Goal: Information Seeking & Learning: Learn about a topic

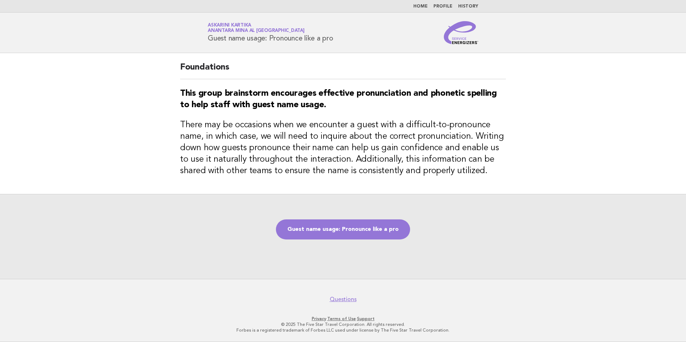
click at [425, 8] on link "Home" at bounding box center [420, 6] width 14 height 4
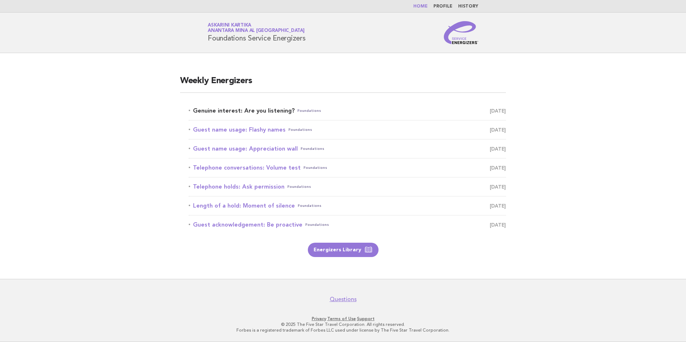
click at [269, 113] on link "Genuine interest: Are you listening? Foundations August 16" at bounding box center [347, 111] width 317 height 10
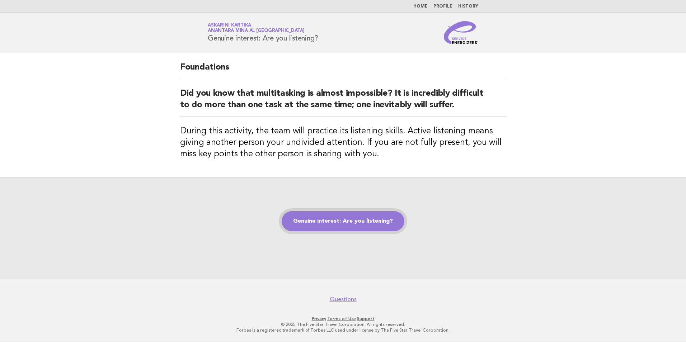
click at [365, 222] on link "Genuine interest: Are you listening?" at bounding box center [343, 221] width 123 height 20
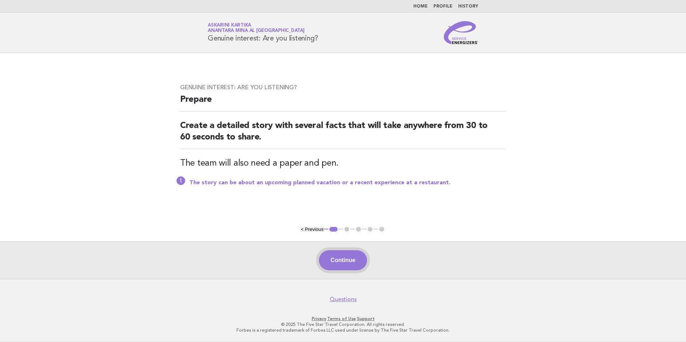
click at [353, 257] on button "Continue" at bounding box center [343, 260] width 48 height 20
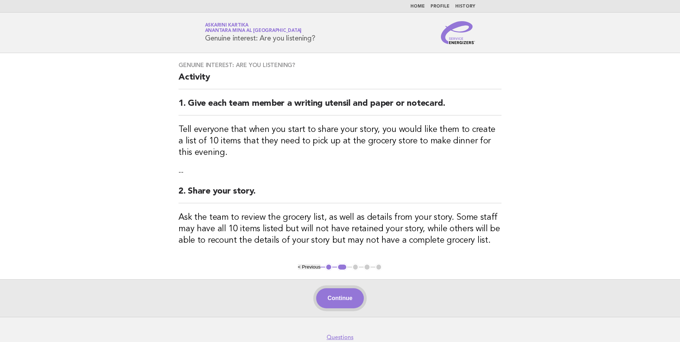
click at [341, 301] on button "Continue" at bounding box center [340, 298] width 48 height 20
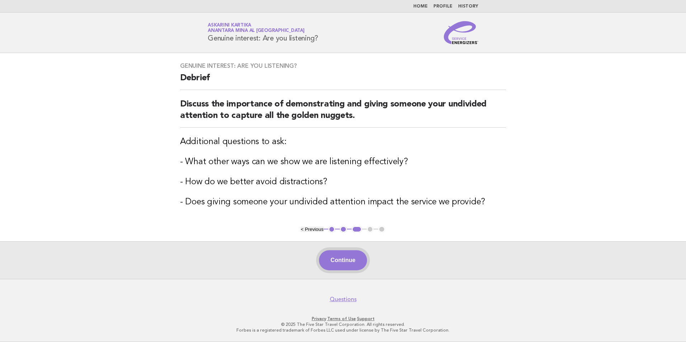
click at [340, 262] on button "Continue" at bounding box center [343, 260] width 48 height 20
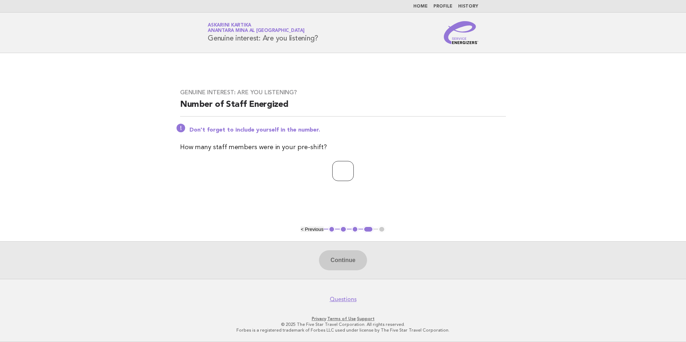
click at [347, 170] on input "number" at bounding box center [343, 171] width 22 height 20
type input "*"
click at [348, 262] on button "Continue" at bounding box center [343, 260] width 48 height 20
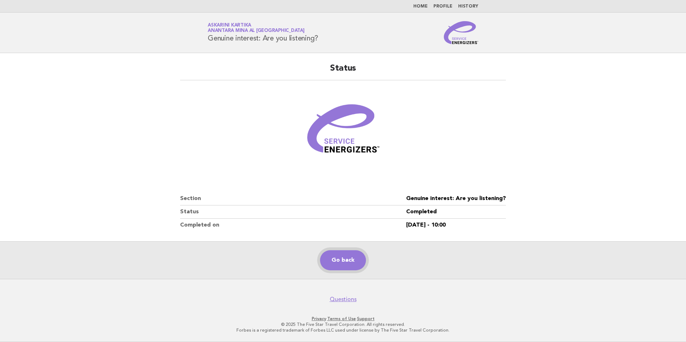
click at [338, 256] on link "Go back" at bounding box center [343, 260] width 46 height 20
